Goal: Check status: Check status

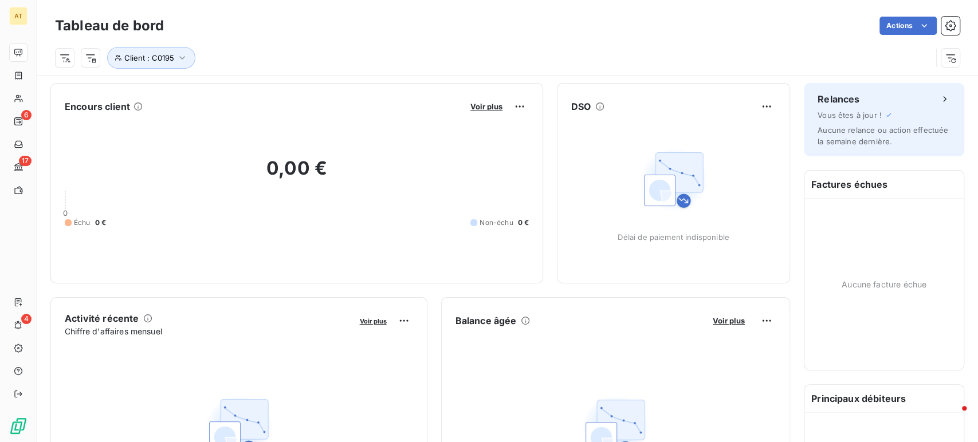
scroll to position [573, 0]
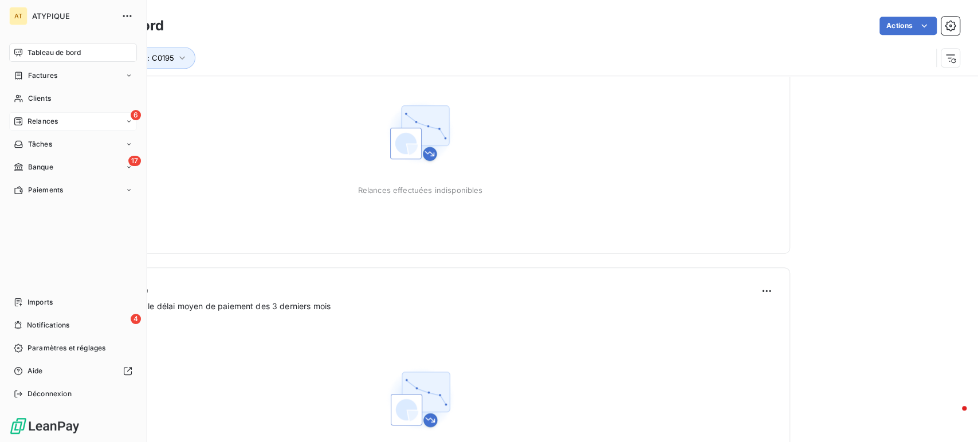
click at [48, 113] on div "6 Relances" at bounding box center [73, 121] width 128 height 18
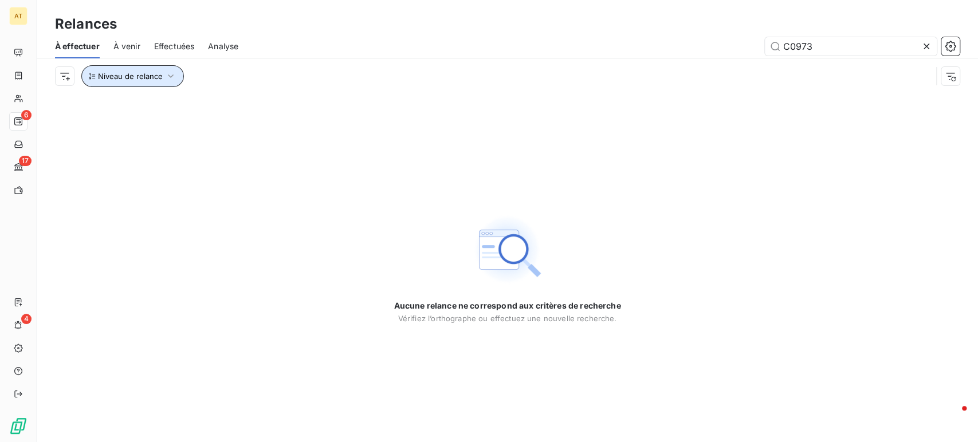
click at [140, 75] on span "Niveau de relance" at bounding box center [130, 76] width 65 height 9
click at [218, 105] on icon at bounding box center [217, 106] width 6 height 3
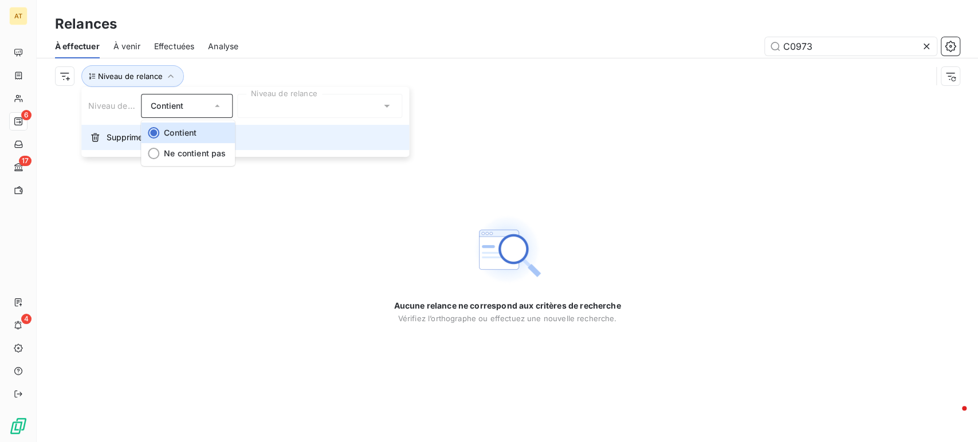
click at [115, 145] on button "Supprimer le filtre" at bounding box center [245, 137] width 328 height 25
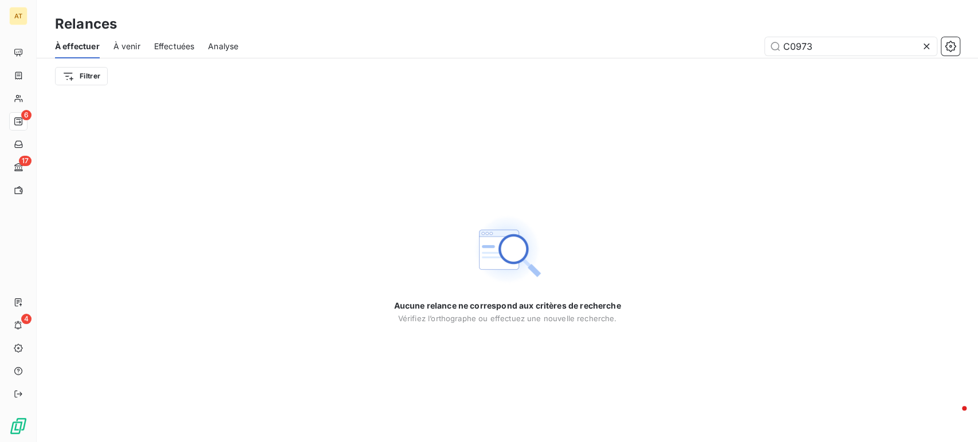
click at [121, 45] on span "À venir" at bounding box center [126, 46] width 27 height 11
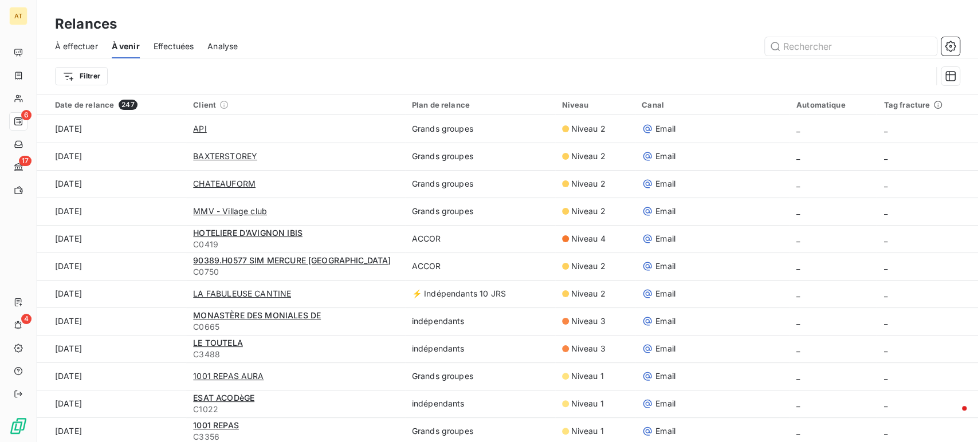
click at [191, 49] on span "Effectuées" at bounding box center [173, 46] width 41 height 11
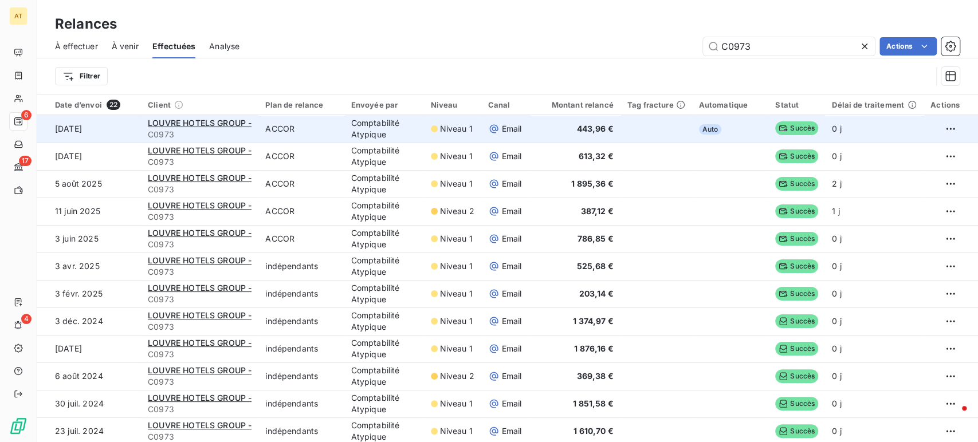
click at [414, 127] on td "Comptabilité Atypique" at bounding box center [384, 128] width 80 height 27
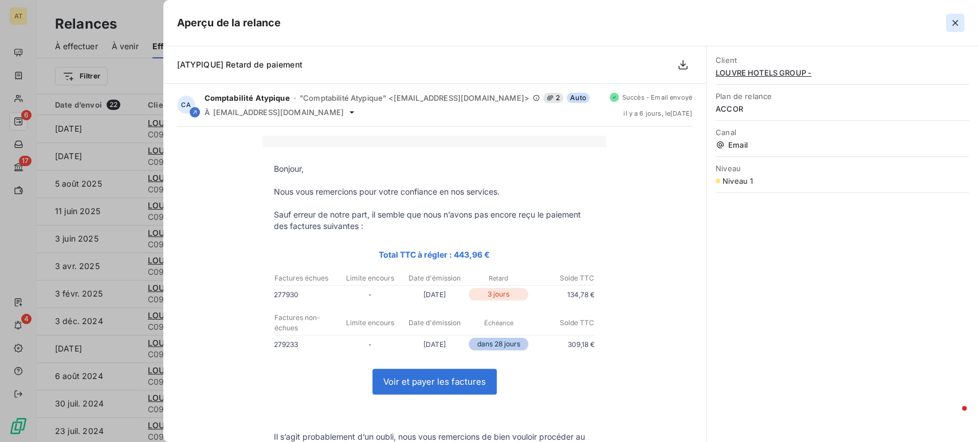
click at [949, 18] on icon "button" at bounding box center [954, 22] width 11 height 11
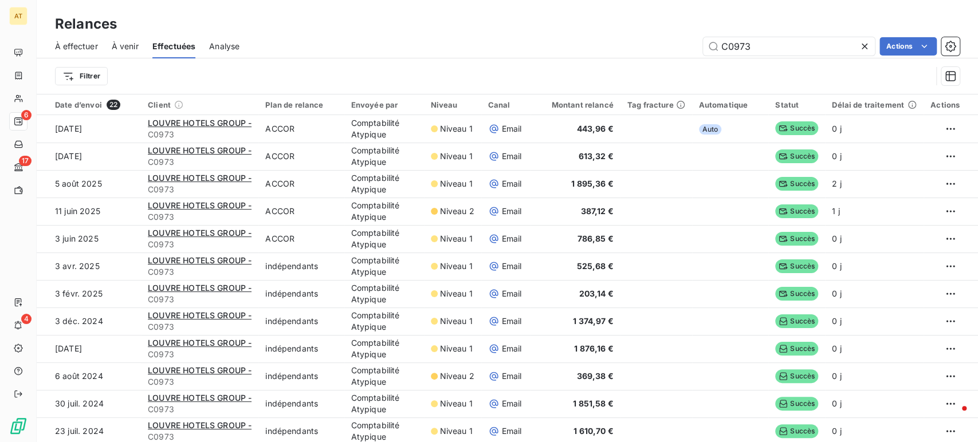
click at [234, 37] on div "Analyse" at bounding box center [224, 46] width 30 height 24
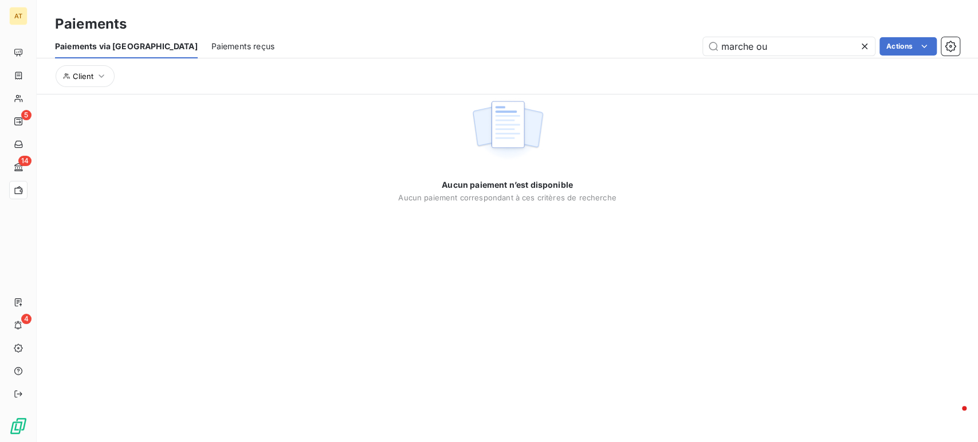
click at [866, 49] on icon at bounding box center [863, 46] width 11 height 11
